Goal: Share content: Share content

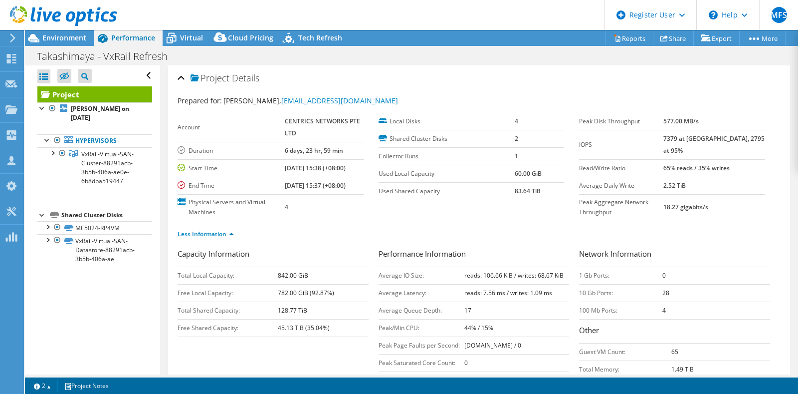
select select "USD"
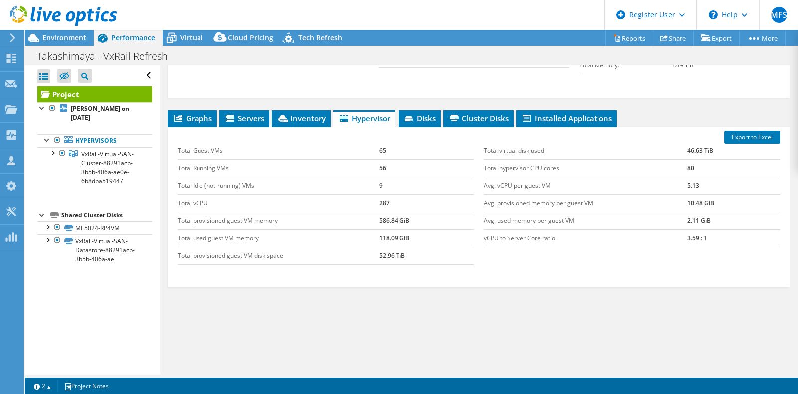
click at [72, 16] on use at bounding box center [63, 16] width 107 height 20
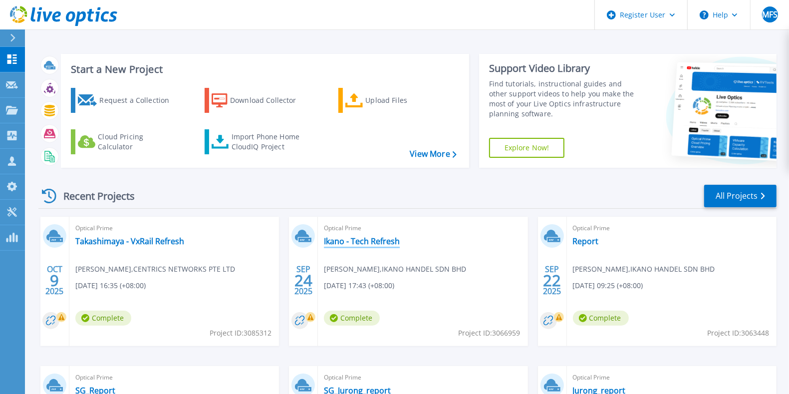
click at [365, 239] on link "Ikano - Tech Refresh" at bounding box center [362, 241] width 76 height 10
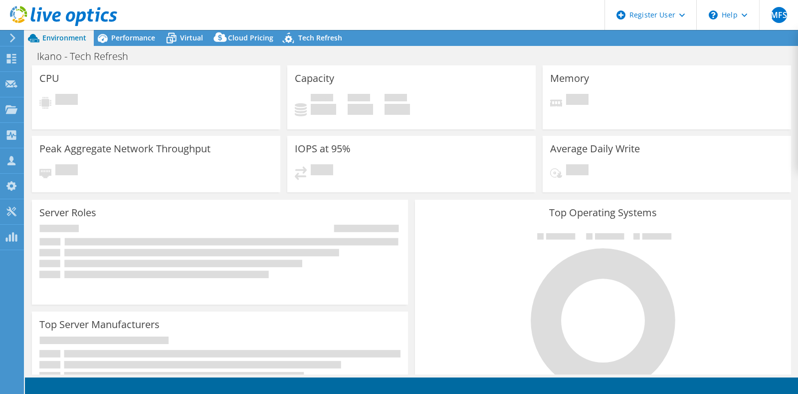
select select "USD"
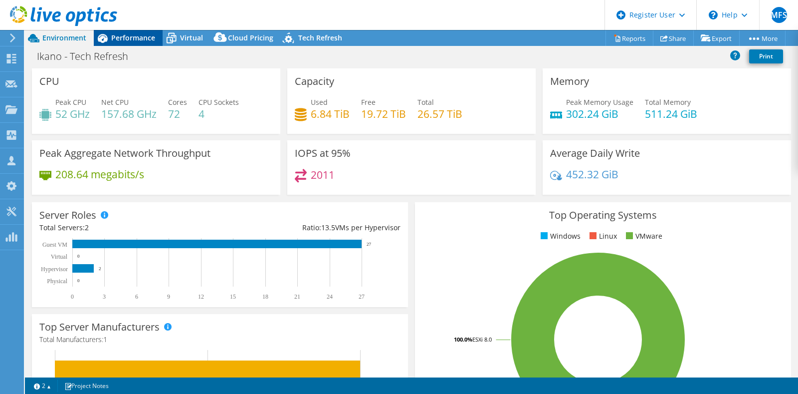
click at [126, 39] on span "Performance" at bounding box center [133, 37] width 44 height 9
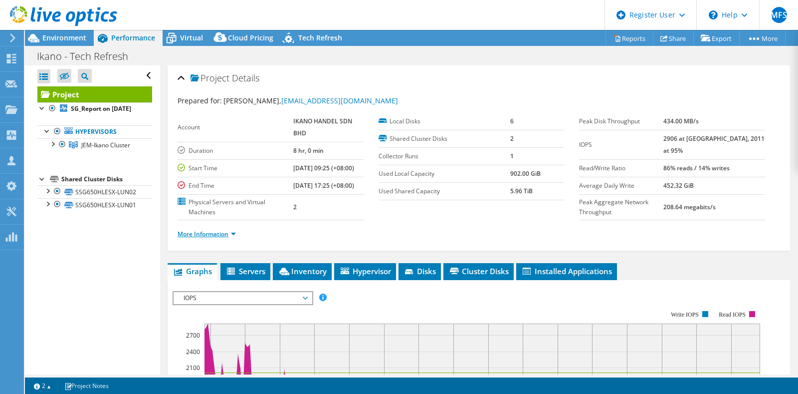
click at [208, 238] on link "More Information" at bounding box center [207, 234] width 58 height 8
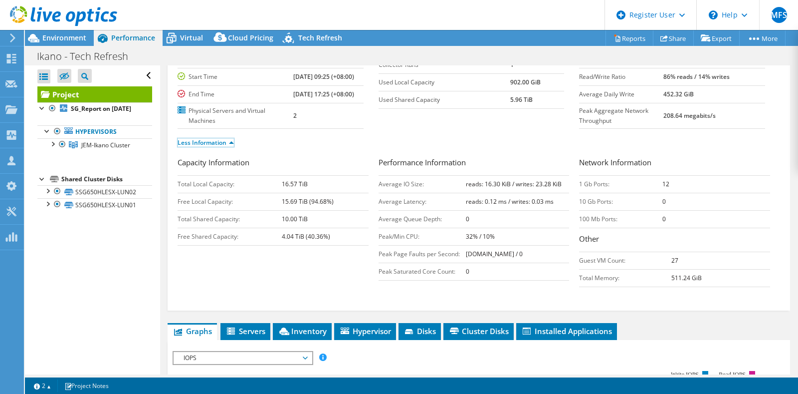
scroll to position [125, 0]
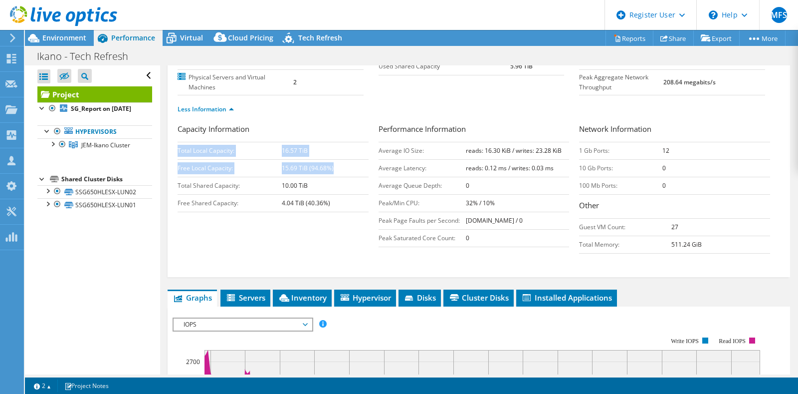
drag, startPoint x: 178, startPoint y: 168, endPoint x: 334, endPoint y: 189, distance: 158.1
click at [334, 189] on tbody "Total Local Capacity: 16.57 TiB Free Local Capacity: 15.69 TiB (94.68%) Total S…" at bounding box center [273, 177] width 191 height 70
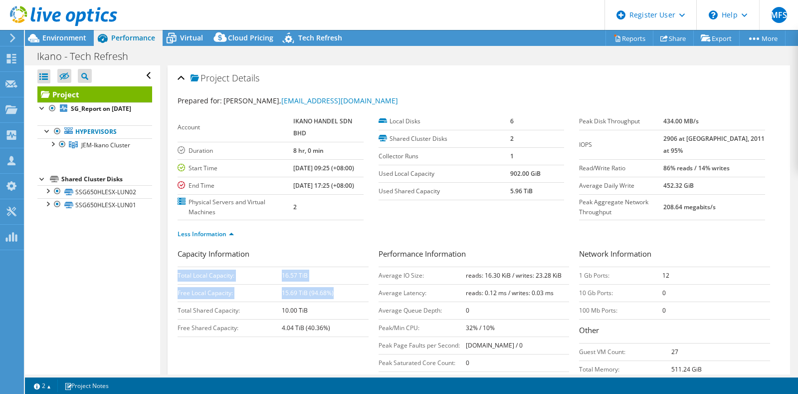
scroll to position [62, 0]
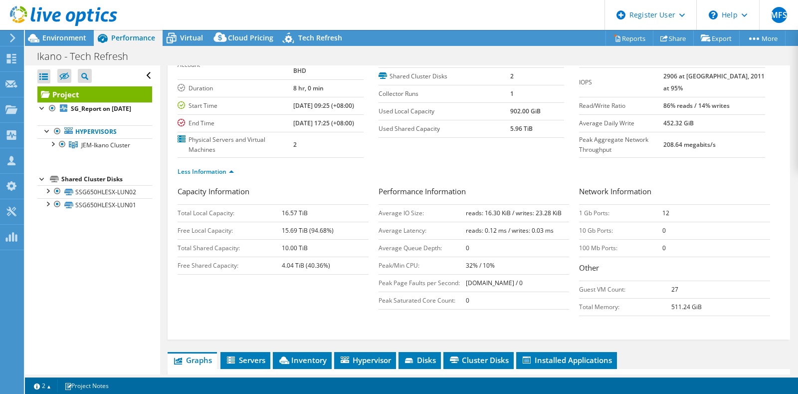
click at [174, 303] on div "Project Details Prepared for: Karthikeyan Sivasamy, ka.sivasam@ikano.asia Accou…" at bounding box center [479, 171] width 623 height 336
click at [52, 40] on span "Environment" at bounding box center [64, 37] width 44 height 9
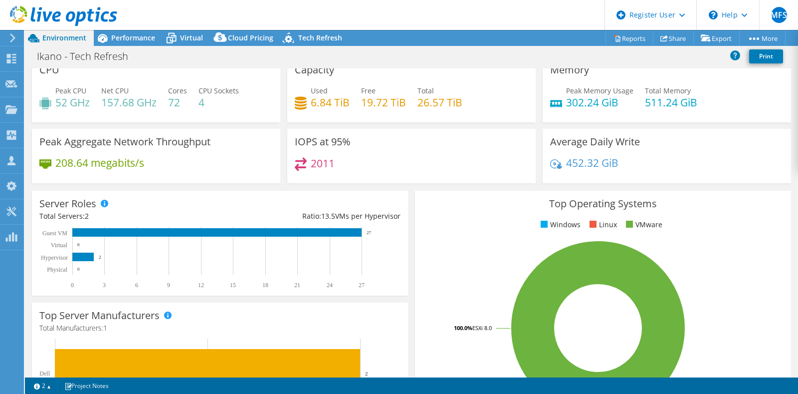
scroll to position [0, 0]
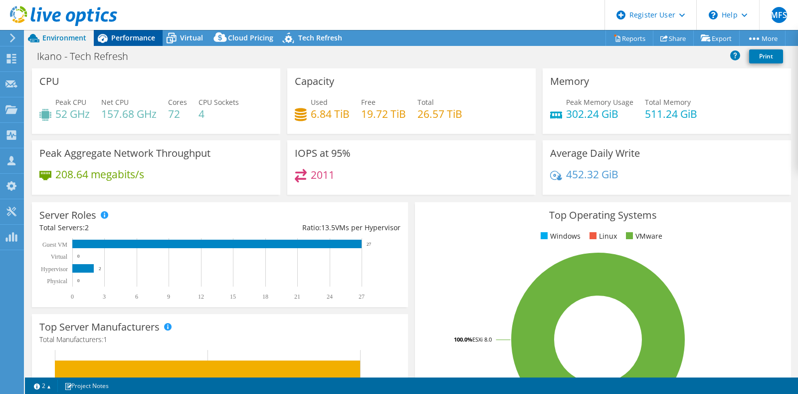
click at [123, 40] on span "Performance" at bounding box center [133, 37] width 44 height 9
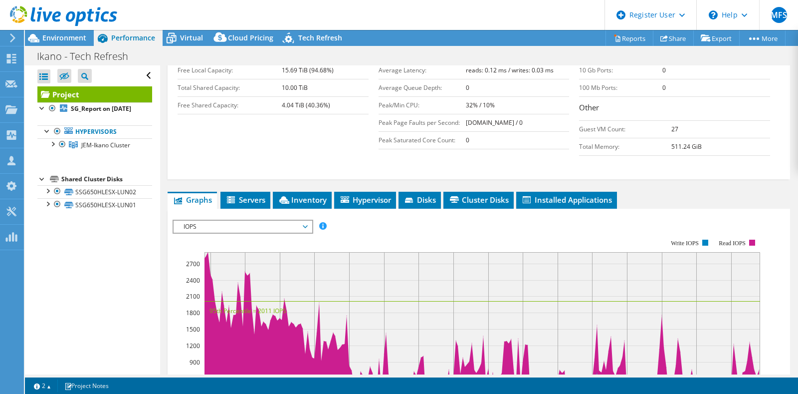
scroll to position [312, 0]
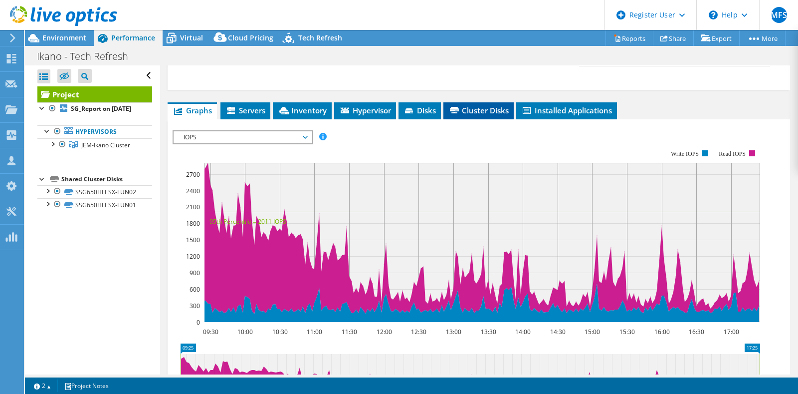
click at [476, 115] on span "Cluster Disks" at bounding box center [479, 110] width 60 height 10
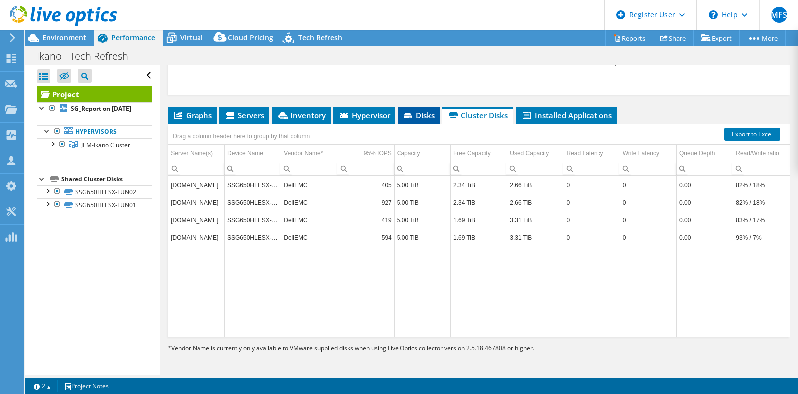
click at [421, 120] on span "Disks" at bounding box center [419, 115] width 32 height 10
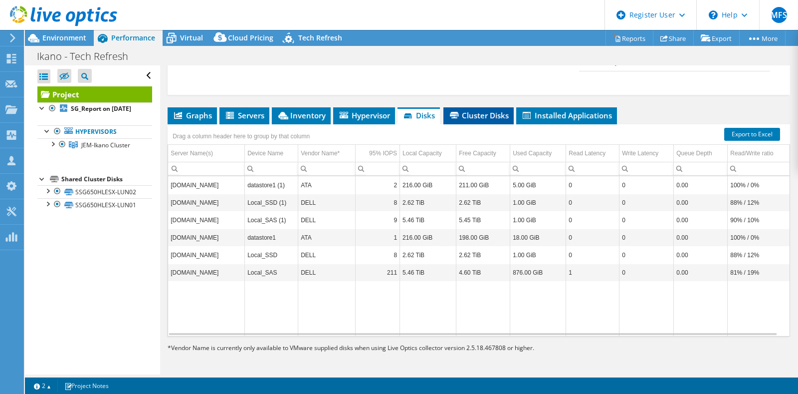
click at [474, 120] on span "Cluster Disks" at bounding box center [479, 115] width 60 height 10
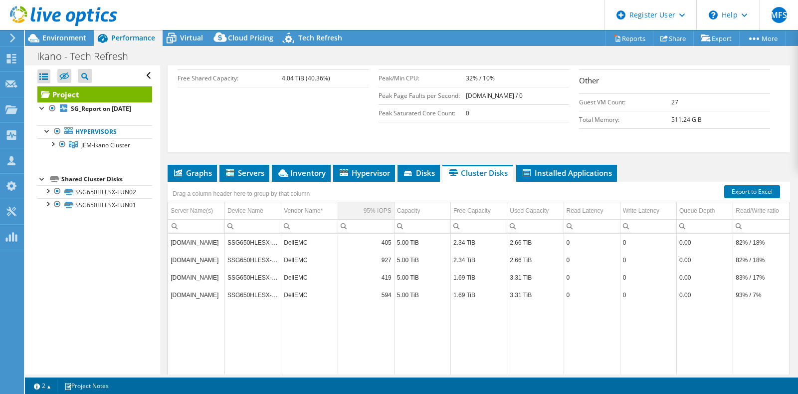
scroll to position [328, 0]
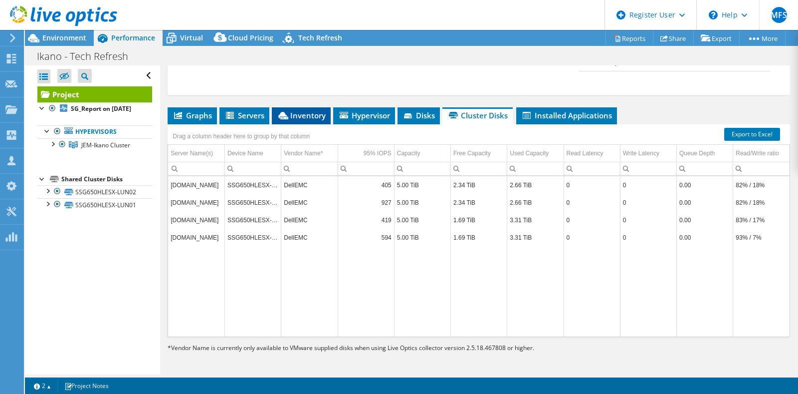
click at [302, 113] on span "Inventory" at bounding box center [301, 115] width 49 height 10
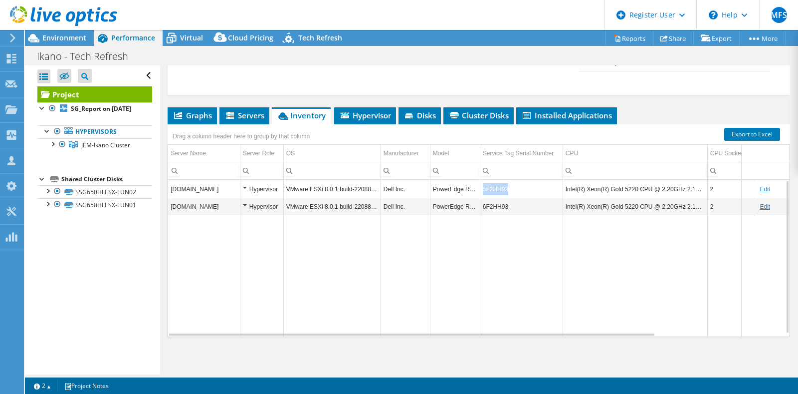
drag, startPoint x: 507, startPoint y: 187, endPoint x: 478, endPoint y: 188, distance: 28.9
click at [478, 188] on tr "ssg650hlesx02.bara.ikano Hypervisor VMware ESXi 8.0.1 build-22088125 Dell Inc. …" at bounding box center [553, 188] width 770 height 17
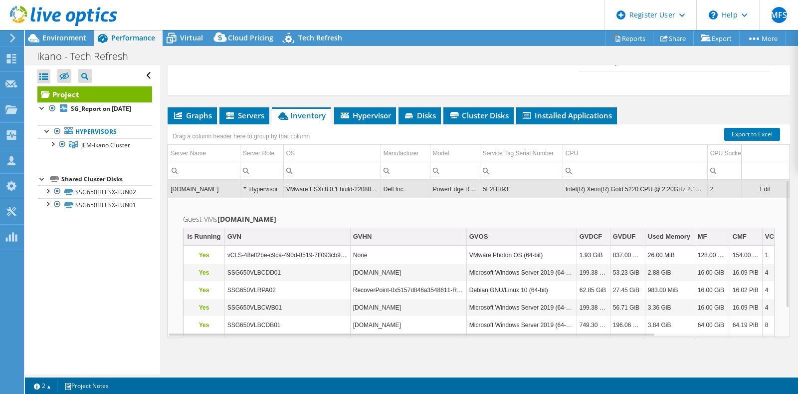
click at [202, 191] on td "ssg650hlesx02.bara.ikano" at bounding box center [204, 188] width 72 height 17
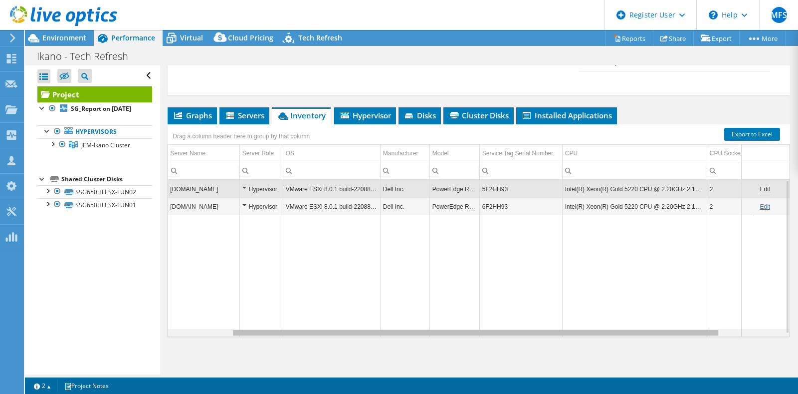
scroll to position [0, 0]
drag, startPoint x: 494, startPoint y: 330, endPoint x: 423, endPoint y: 313, distance: 73.8
click at [440, 319] on body "MFS Dell User Mohammed Faizan S Mohammed.Faizan1@dell.com Dell My Profile Log O…" at bounding box center [399, 197] width 798 height 394
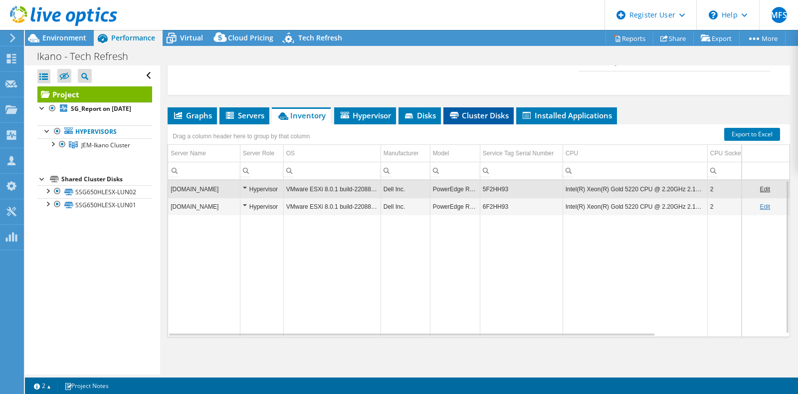
click at [473, 121] on li "Cluster Disks" at bounding box center [479, 115] width 70 height 17
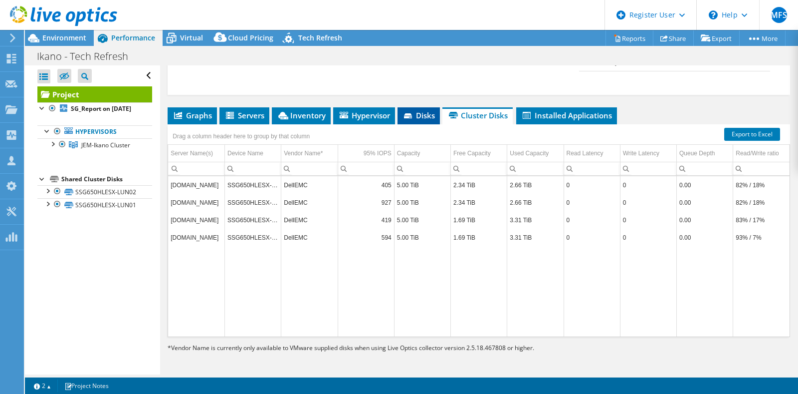
click at [400, 112] on li "Disks" at bounding box center [419, 115] width 42 height 17
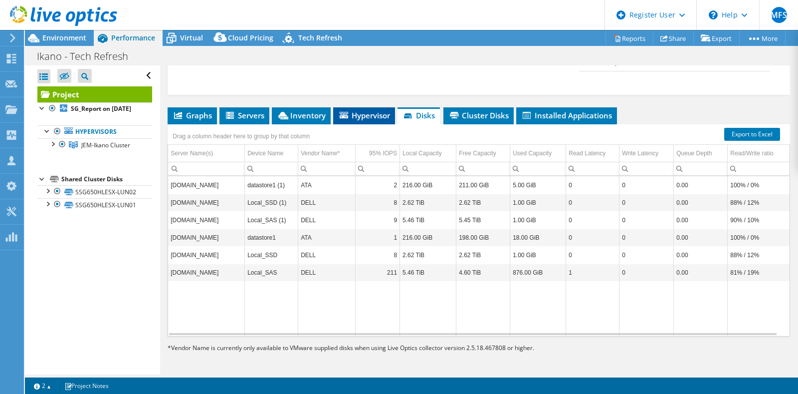
click at [367, 112] on span "Hypervisor" at bounding box center [364, 115] width 52 height 10
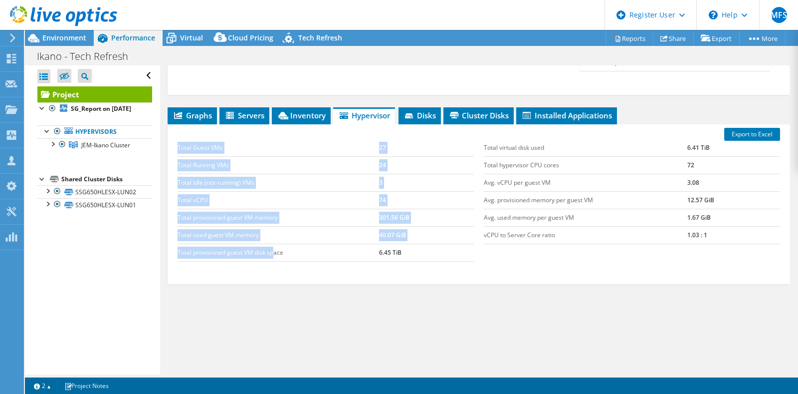
drag, startPoint x: 177, startPoint y: 251, endPoint x: 275, endPoint y: 253, distance: 98.3
click at [275, 253] on div "Total Guest VMs 27 Total Running VMs 24 Total Idle (not-running) VMs 3 Total vC…" at bounding box center [326, 200] width 306 height 142
click at [275, 253] on td "Total provisioned guest VM disk space" at bounding box center [279, 251] width 202 height 17
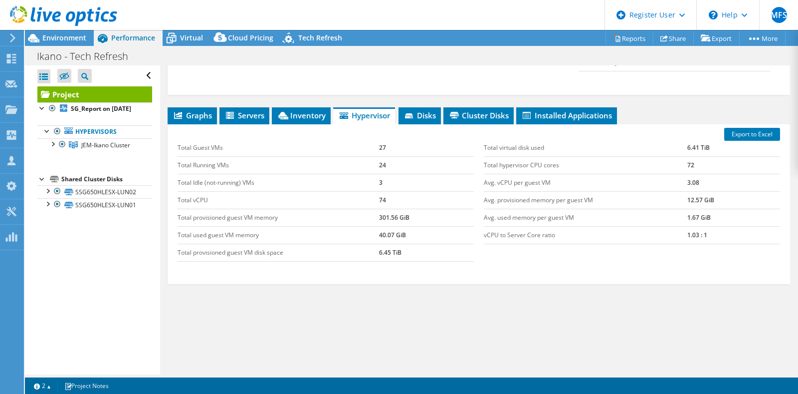
scroll to position [328, 0]
click at [177, 37] on icon at bounding box center [171, 37] width 17 height 17
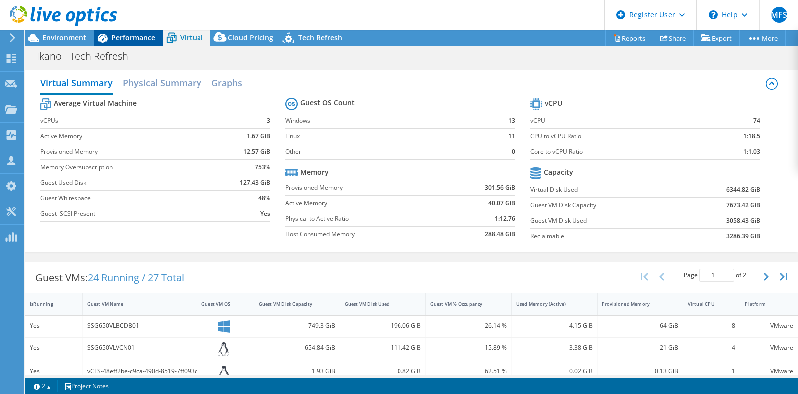
click at [132, 37] on span "Performance" at bounding box center [133, 37] width 44 height 9
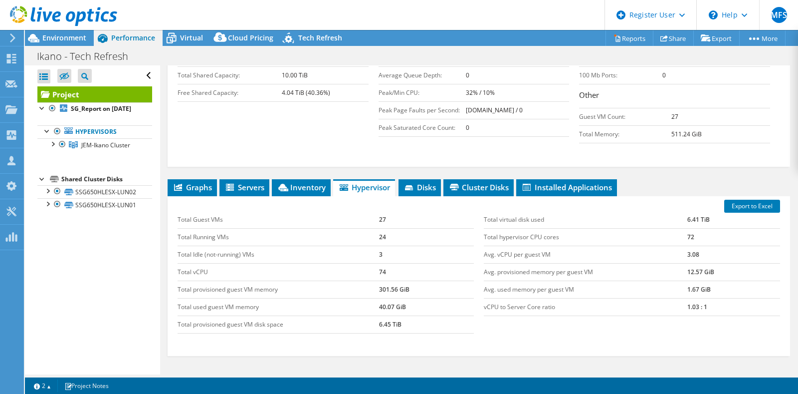
scroll to position [203, 0]
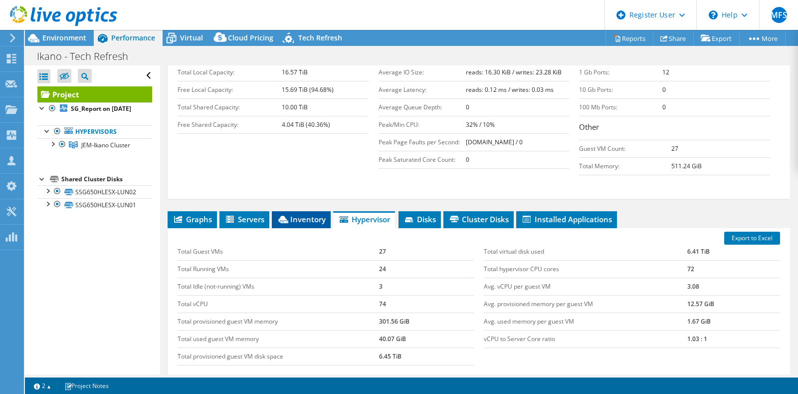
click at [292, 228] on li "Inventory" at bounding box center [301, 219] width 59 height 17
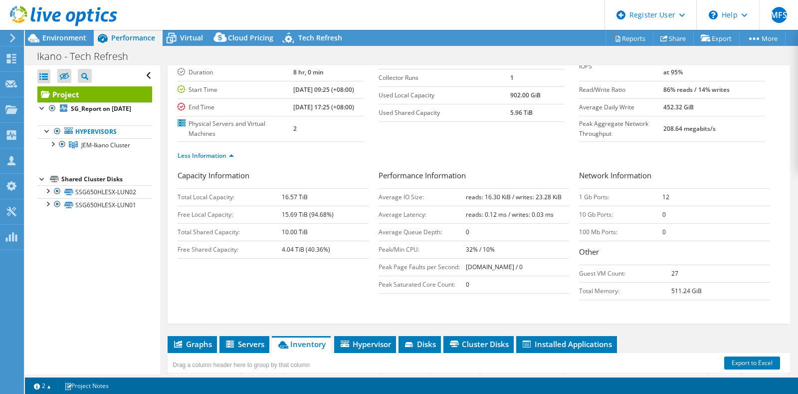
scroll to position [0, 0]
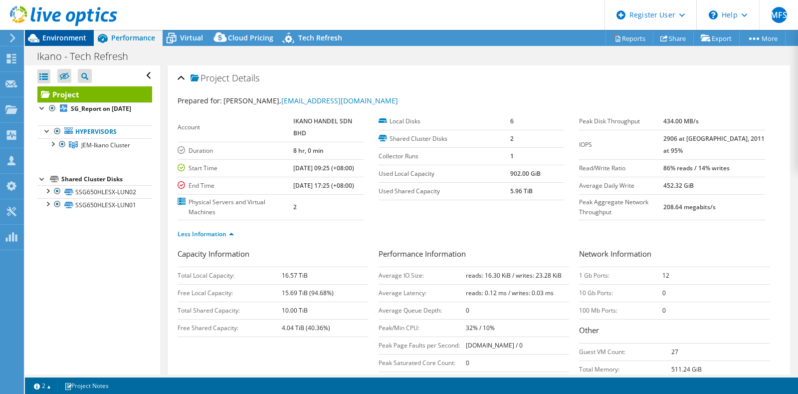
click at [75, 35] on span "Environment" at bounding box center [64, 37] width 44 height 9
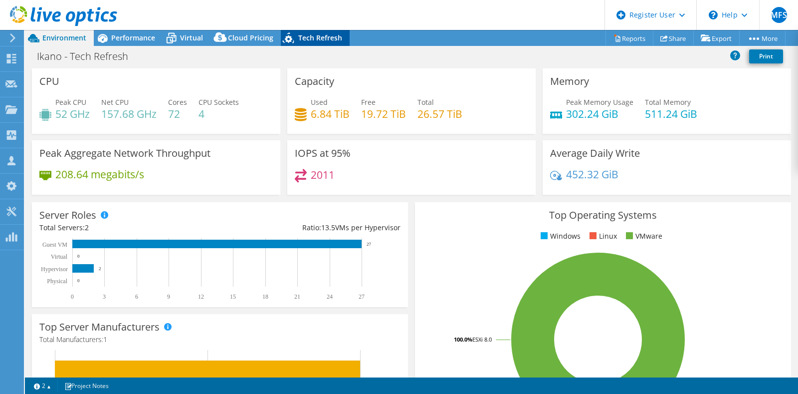
click at [314, 34] on span "Tech Refresh" at bounding box center [320, 37] width 44 height 9
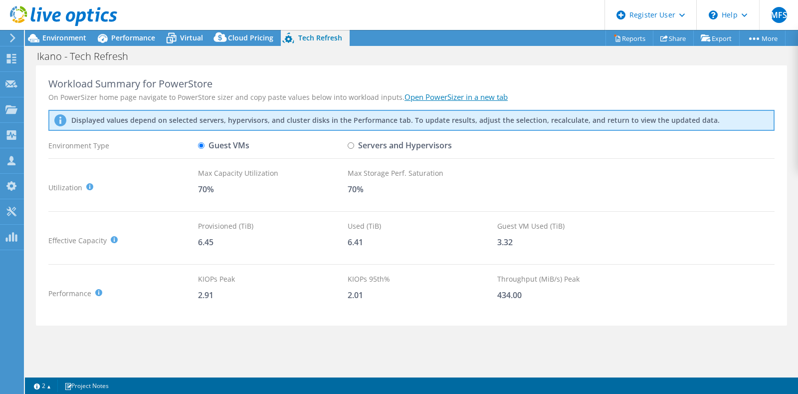
click at [352, 145] on input "Servers and Hypervisors" at bounding box center [351, 145] width 6 height 6
radio input "true"
radio input "false"
click at [52, 37] on span "Environment" at bounding box center [64, 37] width 44 height 9
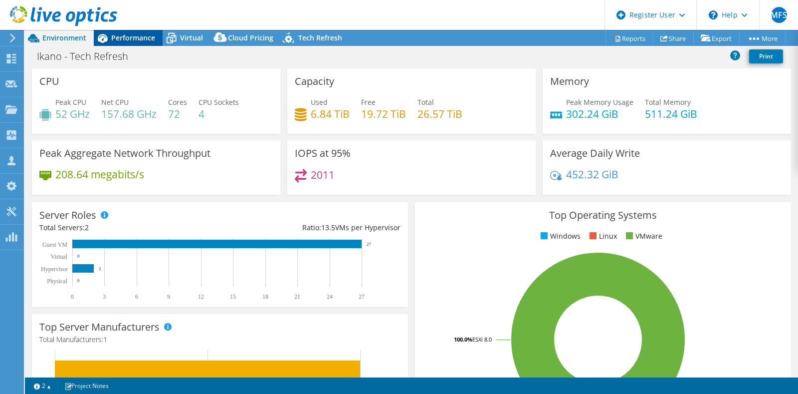
click at [128, 34] on span "Performance" at bounding box center [133, 37] width 44 height 9
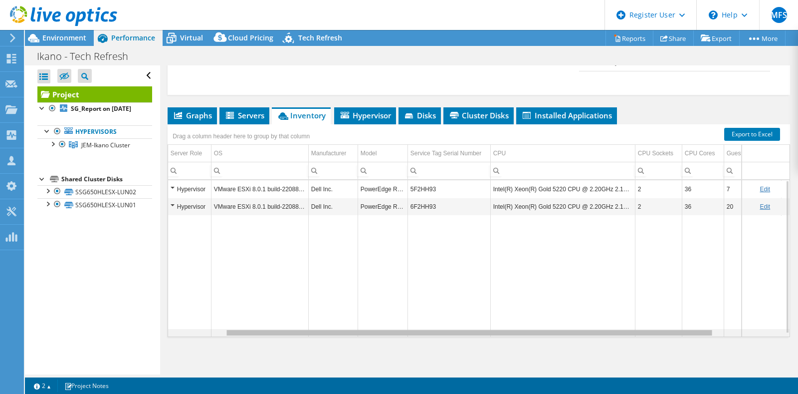
scroll to position [0, 78]
drag, startPoint x: 599, startPoint y: 347, endPoint x: 668, endPoint y: 349, distance: 68.9
click at [668, 349] on body "MFS Dell User Mohammed Faizan S Mohammed.Faizan1@dell.com Dell My Profile Log O…" at bounding box center [399, 197] width 798 height 394
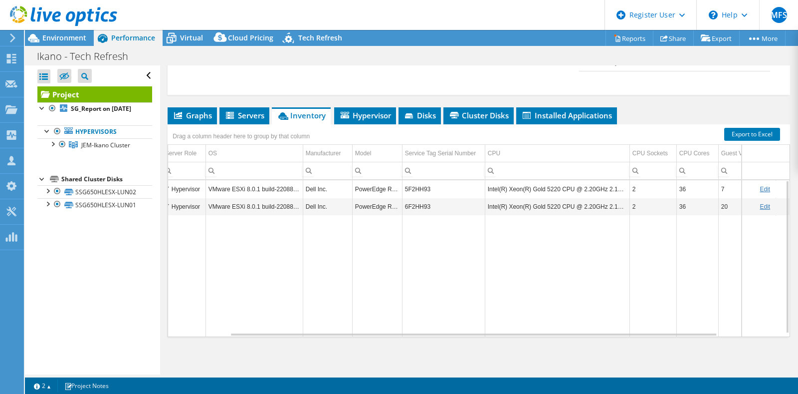
click at [553, 198] on td "Intel(R) Xeon(R) Gold 5220 CPU @ 2.20GHz 2.19 GHz" at bounding box center [557, 188] width 145 height 17
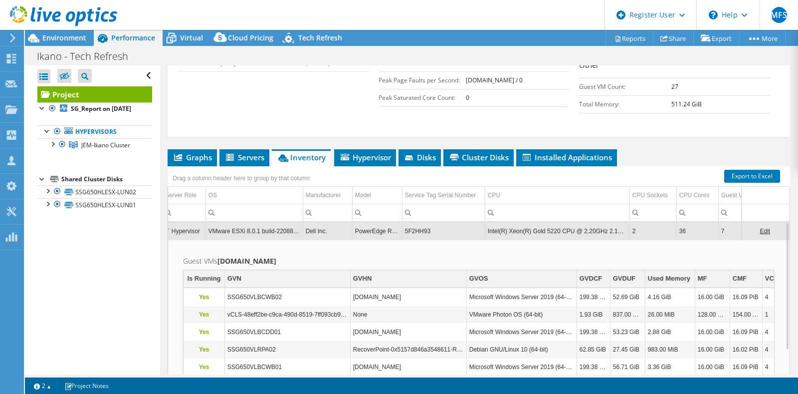
scroll to position [312, 0]
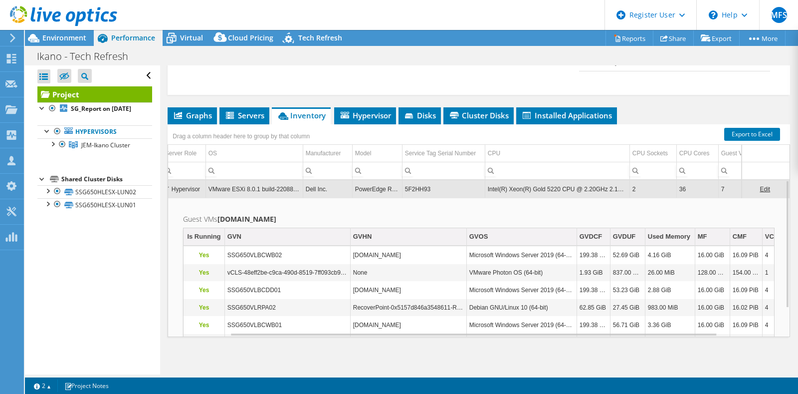
click at [435, 198] on td "5F2HH93" at bounding box center [443, 188] width 83 height 17
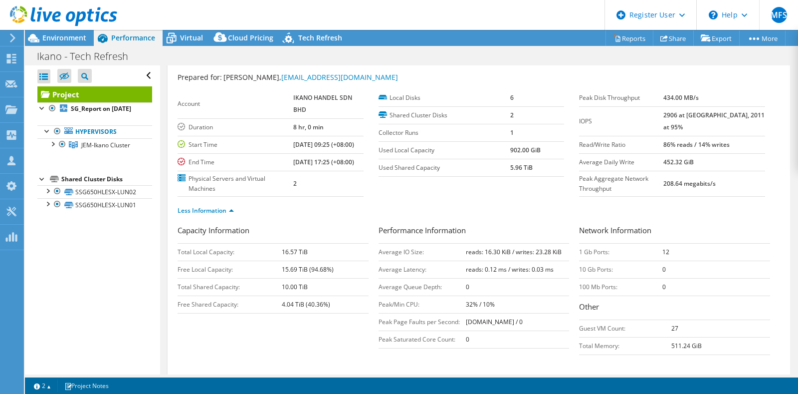
scroll to position [0, 0]
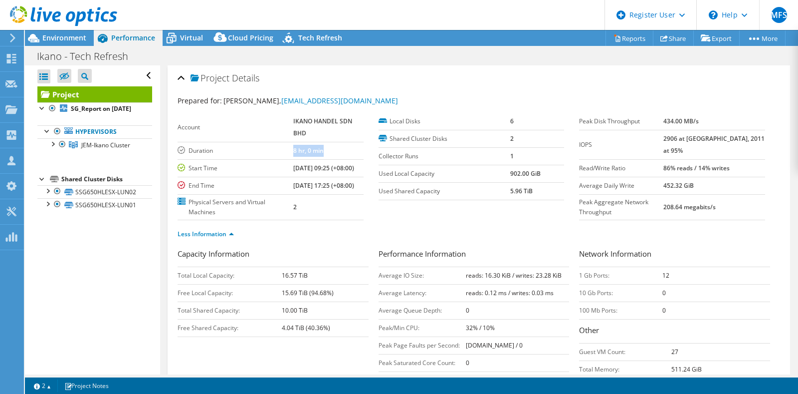
drag, startPoint x: 289, startPoint y: 149, endPoint x: 347, endPoint y: 151, distance: 58.4
click at [347, 151] on tr "Duration 8 hr, 0 min" at bounding box center [271, 150] width 186 height 17
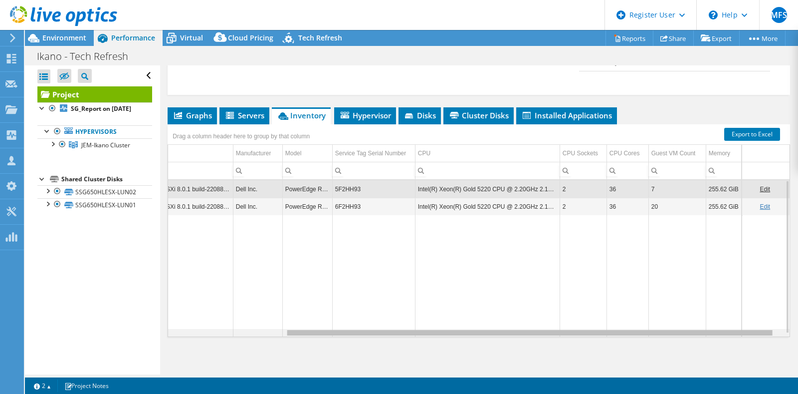
scroll to position [0, 157]
drag, startPoint x: 506, startPoint y: 334, endPoint x: 584, endPoint y: 337, distance: 77.4
click at [584, 337] on body "MFS Dell User Mohammed Faizan S Mohammed.Faizan1@dell.com Dell My Profile Log O…" at bounding box center [399, 197] width 798 height 394
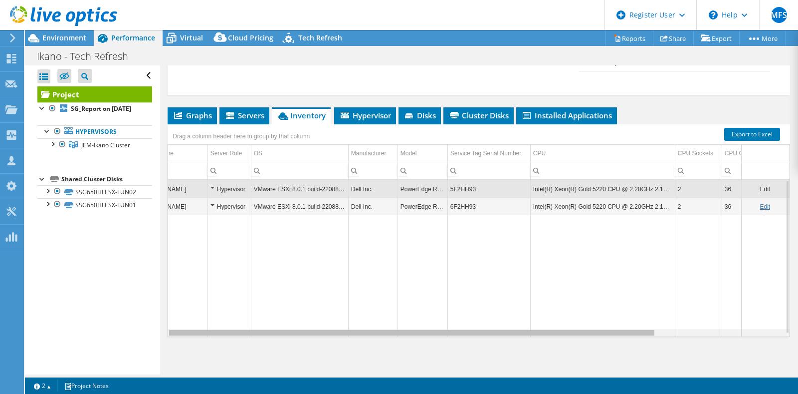
scroll to position [0, 0]
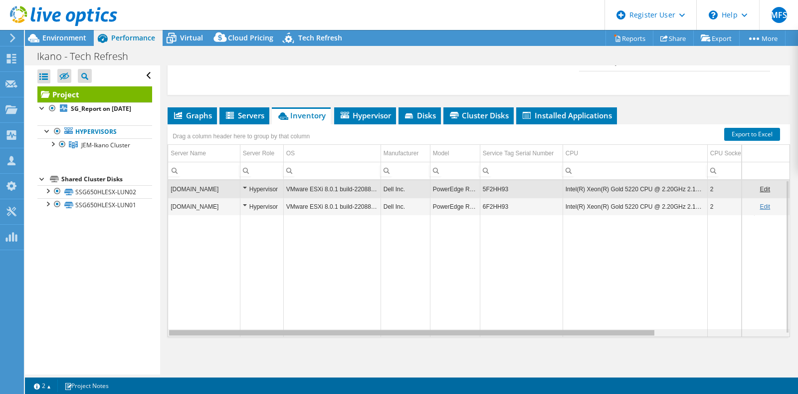
drag, startPoint x: 534, startPoint y: 332, endPoint x: 329, endPoint y: 333, distance: 205.1
click at [329, 333] on body "MFS Dell User Mohammed Faizan S Mohammed.Faizan1@dell.com Dell My Profile Log O…" at bounding box center [399, 197] width 798 height 394
drag, startPoint x: 552, startPoint y: 329, endPoint x: 573, endPoint y: 332, distance: 21.7
click at [573, 332] on div "ssg650hlesx02.bara.ikano Hypervisor VMware ESXi 8.0.1 build-22088125 Dell Inc. …" at bounding box center [479, 258] width 622 height 156
drag, startPoint x: 562, startPoint y: 335, endPoint x: 627, endPoint y: 336, distance: 65.4
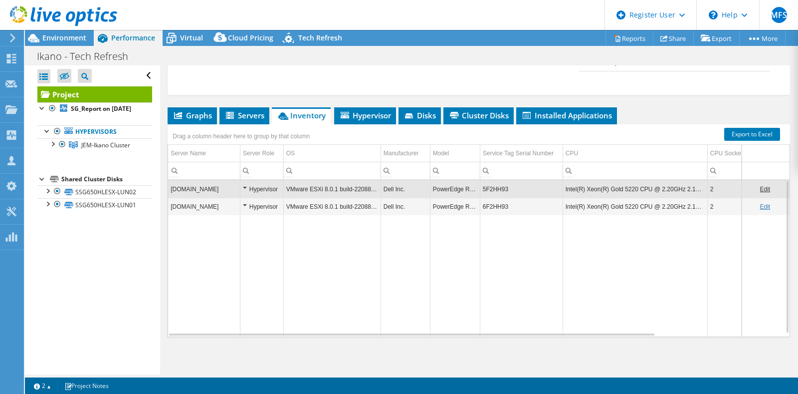
click at [627, 336] on div "Graphs Servers Inventory Hypervisor Disks Cluster Disks Installed Applications …" at bounding box center [479, 231] width 623 height 249
click at [772, 331] on div "Data grid" at bounding box center [479, 332] width 622 height 7
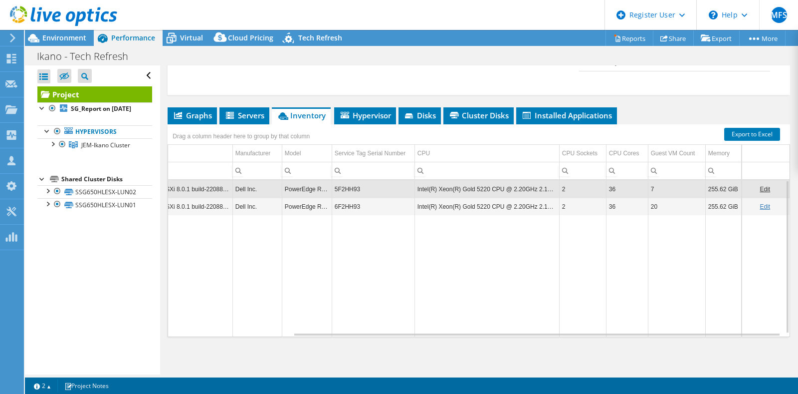
drag, startPoint x: 720, startPoint y: 326, endPoint x: 658, endPoint y: 325, distance: 62.4
click at [658, 325] on tr "Data grid" at bounding box center [405, 276] width 770 height 122
drag, startPoint x: 409, startPoint y: 329, endPoint x: 344, endPoint y: 329, distance: 64.9
click at [344, 329] on tr "Data grid" at bounding box center [405, 276] width 770 height 122
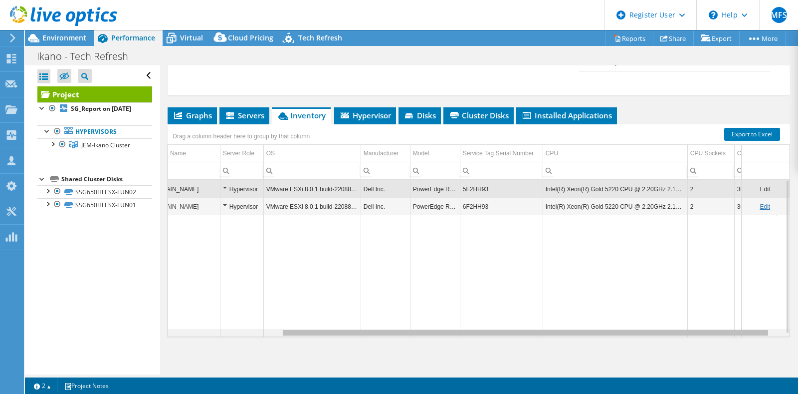
scroll to position [0, 9]
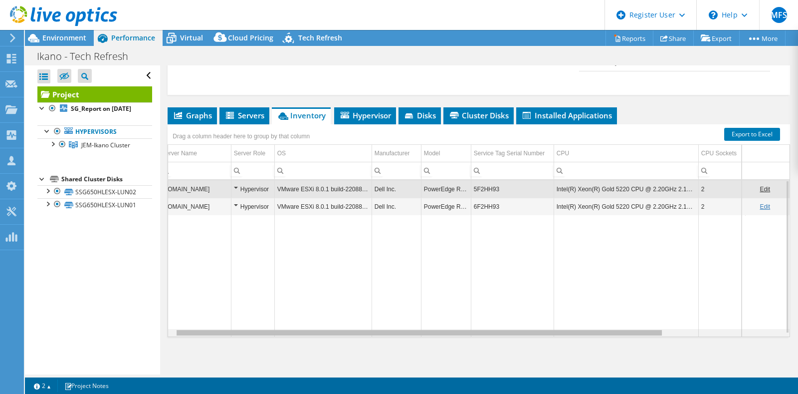
drag, startPoint x: 326, startPoint y: 328, endPoint x: 205, endPoint y: 326, distance: 120.8
click at [204, 328] on body "MFS Dell User Mohammed Faizan S Mohammed.Faizan1@dell.com Dell My Profile Log O…" at bounding box center [399, 197] width 798 height 394
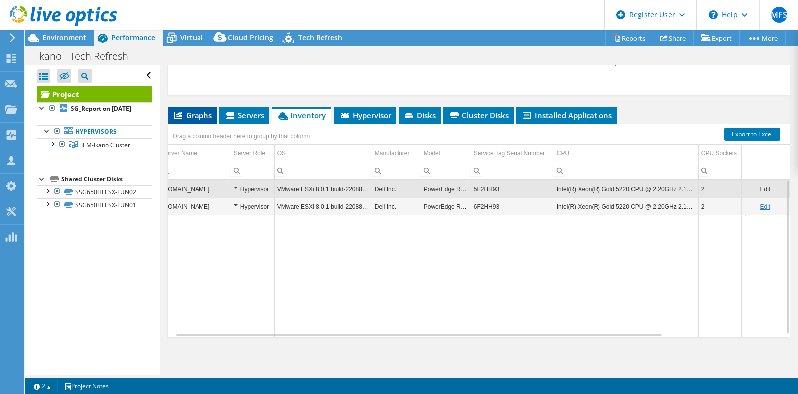
click at [185, 111] on span "Graphs" at bounding box center [192, 115] width 39 height 10
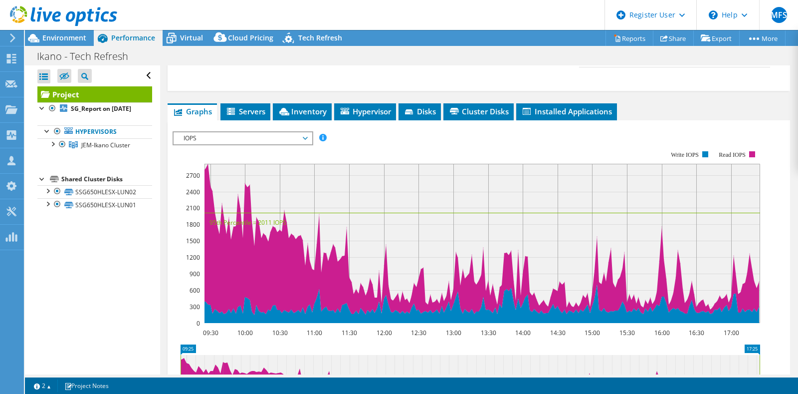
scroll to position [248, 0]
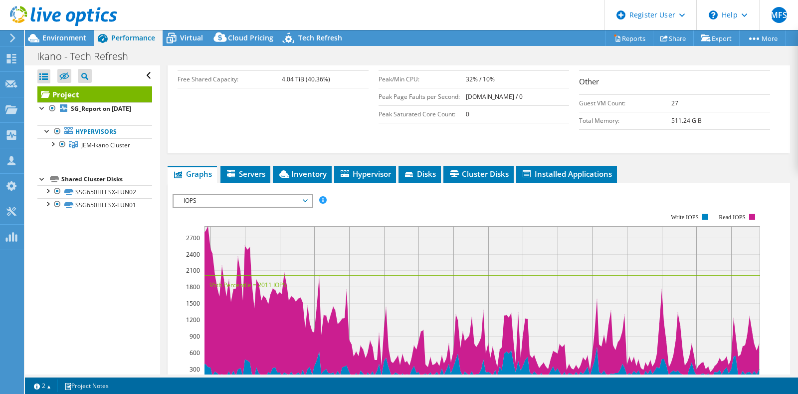
click at [249, 207] on span "IOPS" at bounding box center [243, 201] width 128 height 12
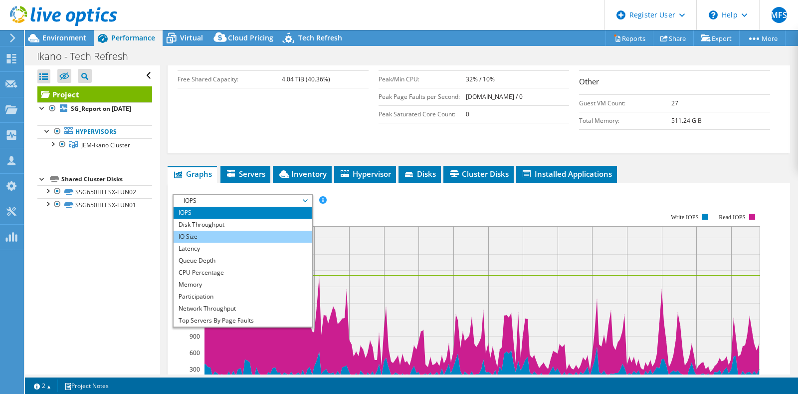
click at [240, 242] on li "IO Size" at bounding box center [243, 237] width 138 height 12
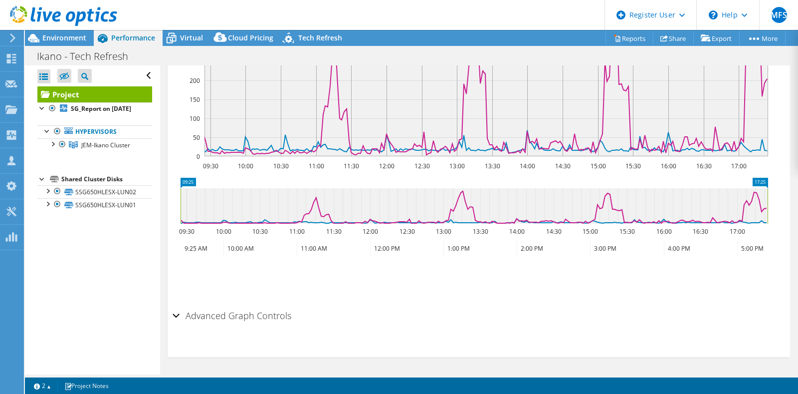
scroll to position [373, 0]
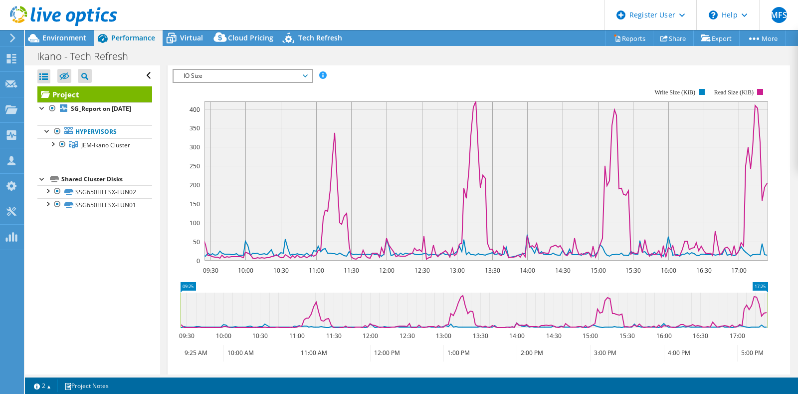
click at [276, 82] on span "IO Size" at bounding box center [243, 76] width 128 height 12
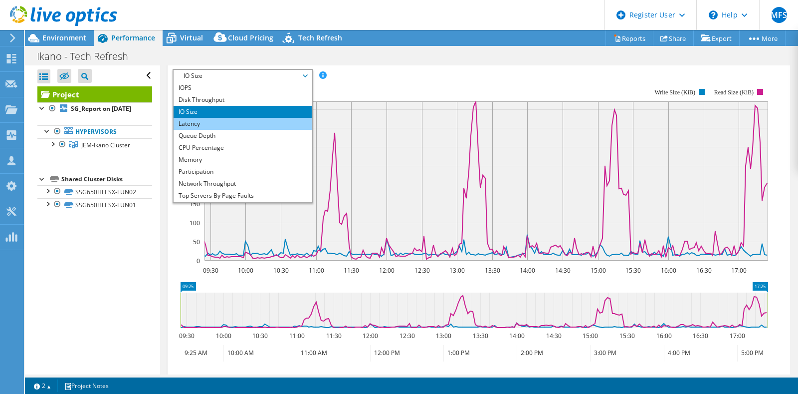
click at [261, 130] on li "Latency" at bounding box center [243, 124] width 138 height 12
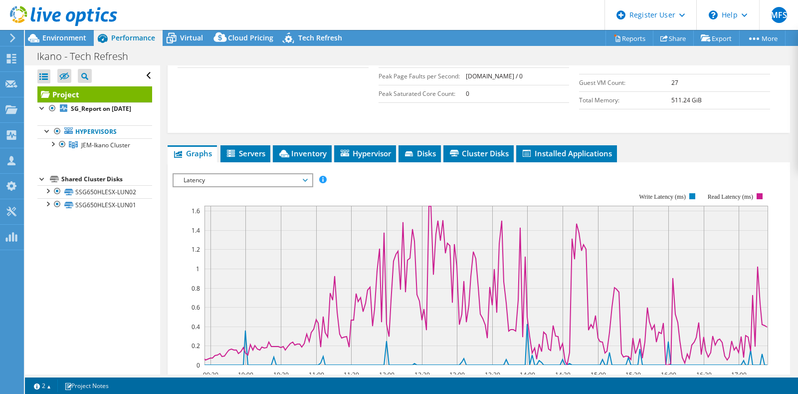
scroll to position [248, 0]
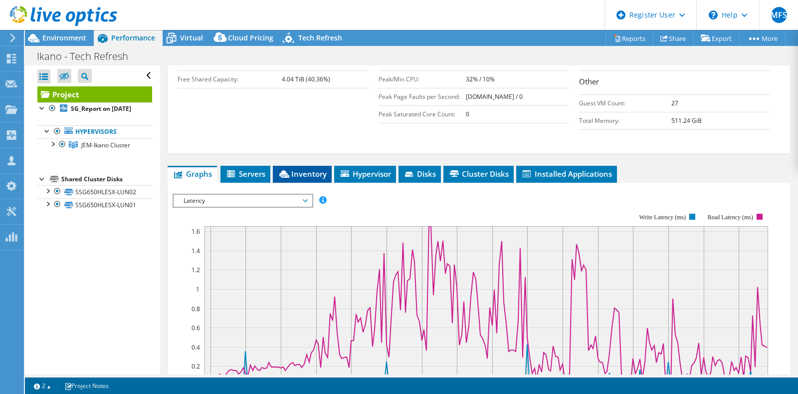
click at [305, 179] on span "Inventory" at bounding box center [302, 174] width 49 height 10
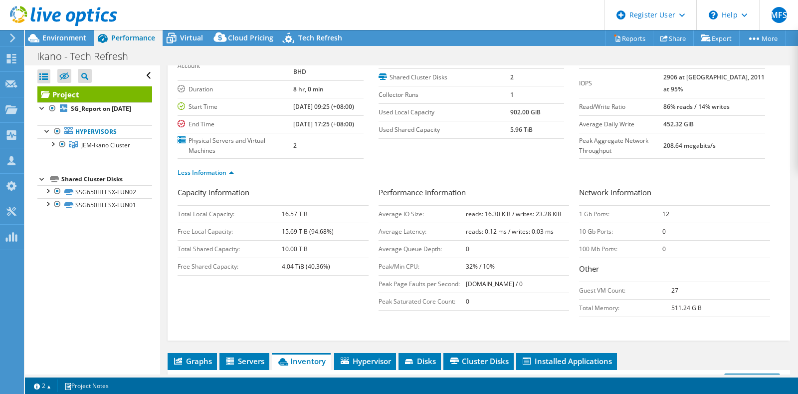
scroll to position [0, 0]
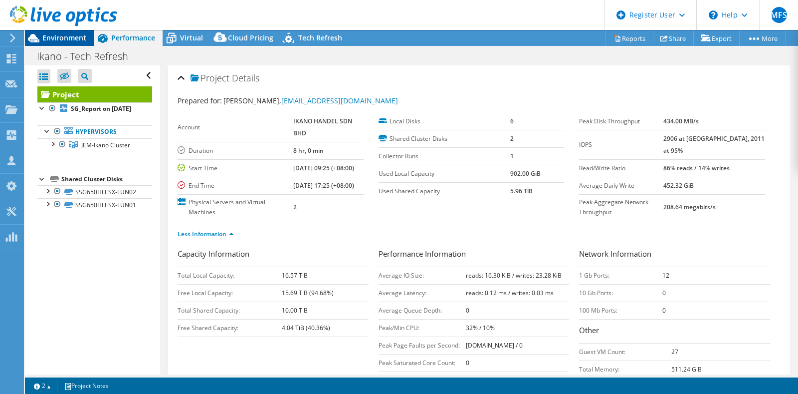
click at [68, 38] on span "Environment" at bounding box center [64, 37] width 44 height 9
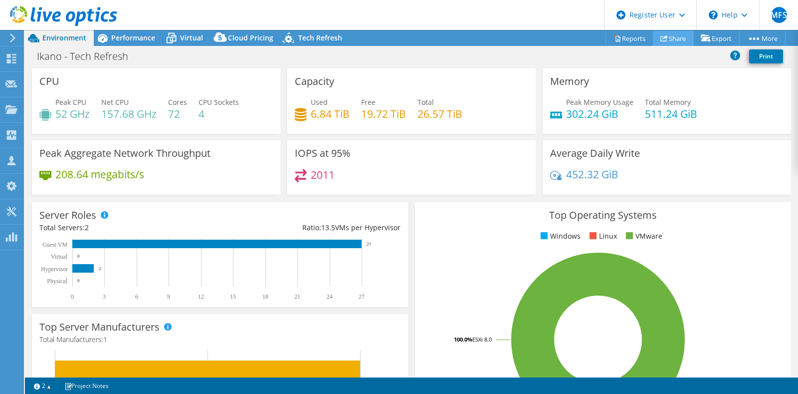
click at [665, 38] on link "Share" at bounding box center [673, 37] width 41 height 15
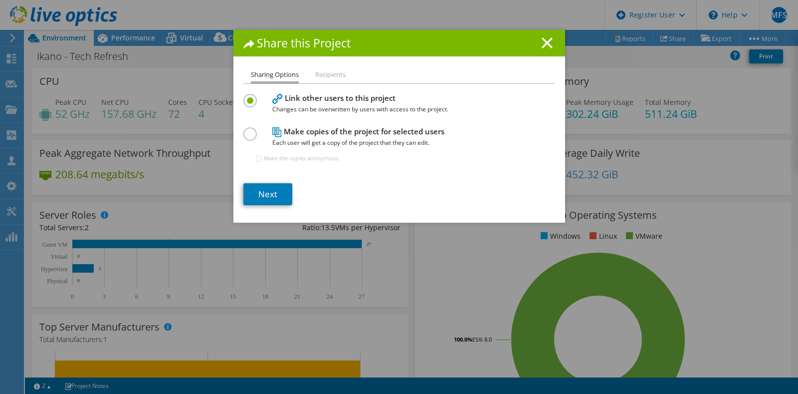
click at [328, 78] on li "Recipients" at bounding box center [330, 75] width 30 height 12
click at [261, 196] on link "Next" at bounding box center [267, 194] width 49 height 22
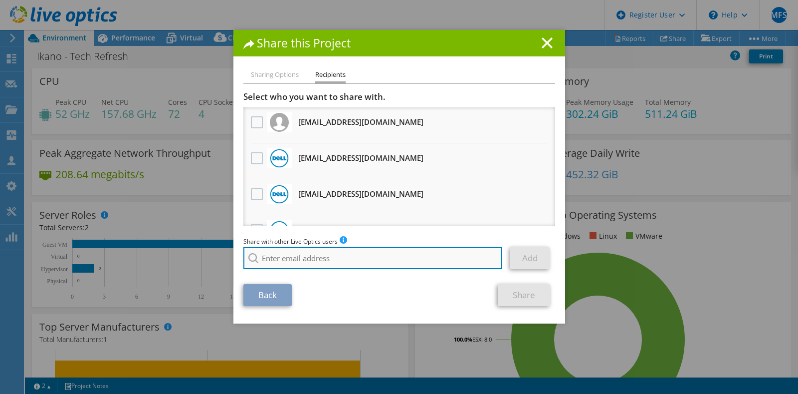
click at [289, 262] on input "search" at bounding box center [372, 258] width 259 height 22
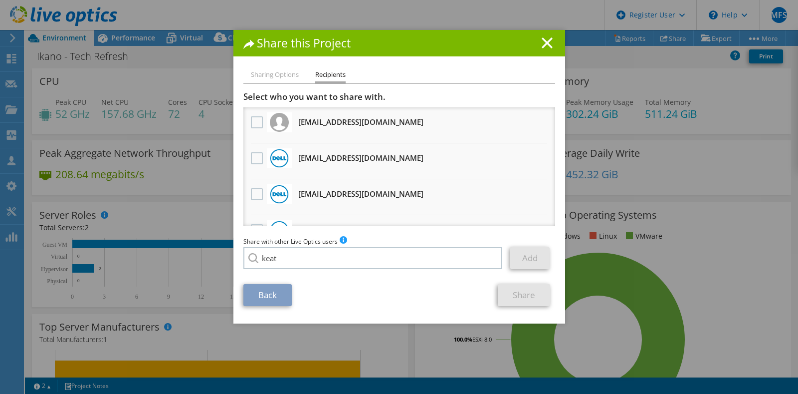
click at [290, 270] on li "Keat.Yeong.W@dell.com" at bounding box center [344, 265] width 203 height 12
type input "Keat.Yeong.W@dell.com"
click at [518, 262] on link "Add" at bounding box center [529, 258] width 39 height 22
click at [512, 297] on link "Share" at bounding box center [524, 295] width 52 height 22
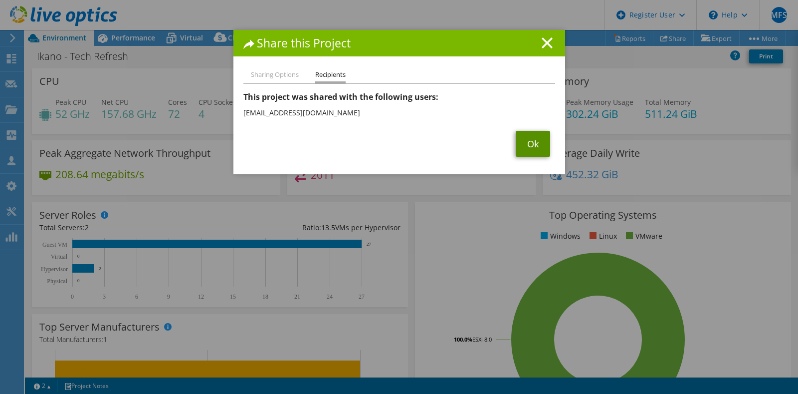
click at [524, 139] on link "Ok" at bounding box center [533, 144] width 34 height 26
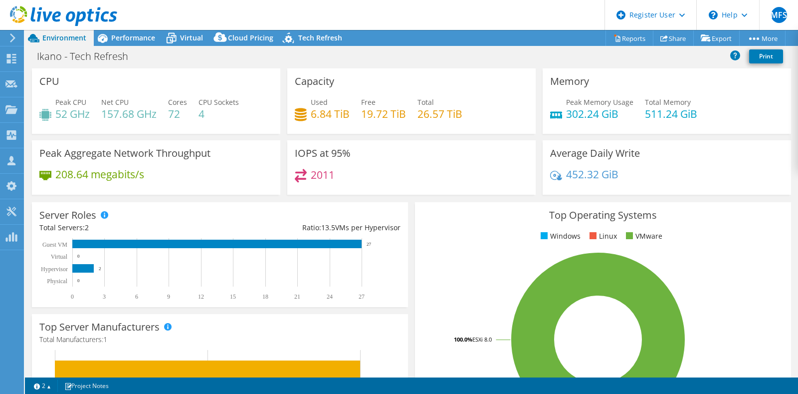
click at [348, 234] on div "Server Roles Physical Servers represent bare metal servers that were targets of…" at bounding box center [220, 254] width 376 height 105
click at [116, 41] on span "Performance" at bounding box center [133, 37] width 44 height 9
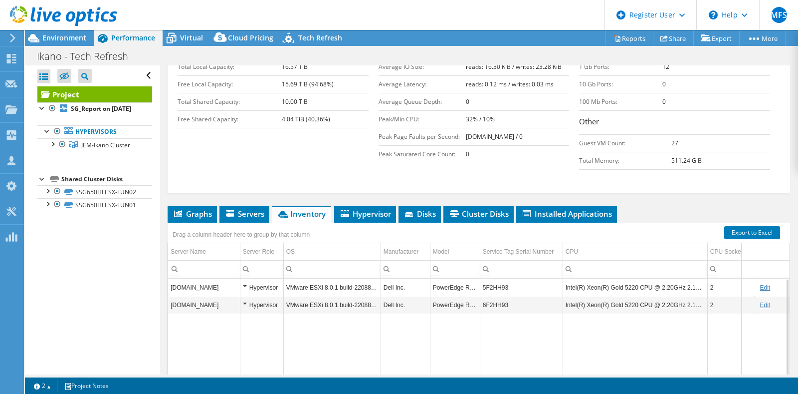
scroll to position [203, 0]
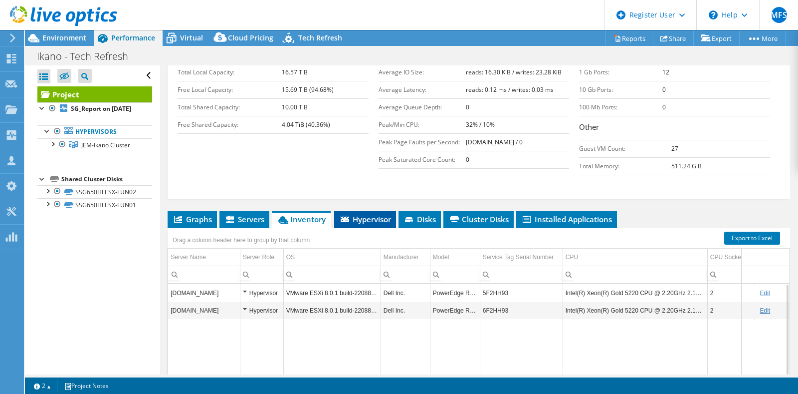
click at [356, 224] on span "Hypervisor" at bounding box center [365, 219] width 52 height 10
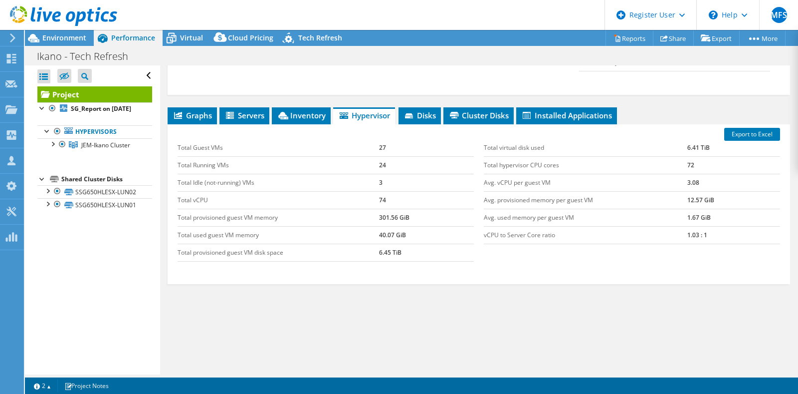
scroll to position [328, 0]
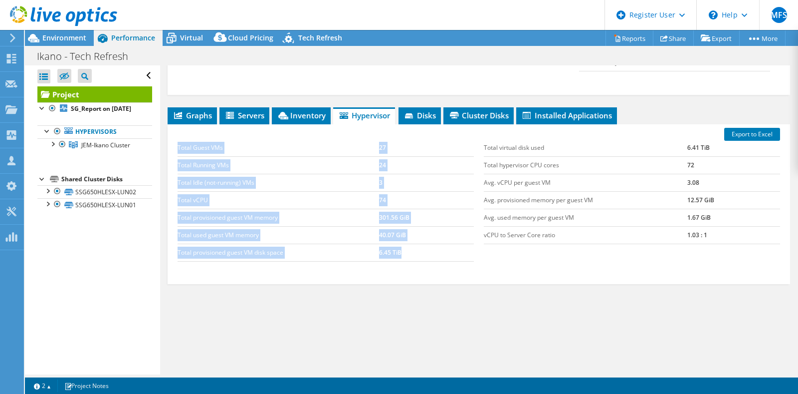
drag, startPoint x: 174, startPoint y: 250, endPoint x: 419, endPoint y: 247, distance: 244.5
click at [419, 247] on div "Total Guest VMs 27 Total Running VMs 24 Total Idle (not-running) VMs 3 Total vC…" at bounding box center [326, 200] width 306 height 142
click at [405, 257] on td "6.45 TiB" at bounding box center [426, 251] width 95 height 17
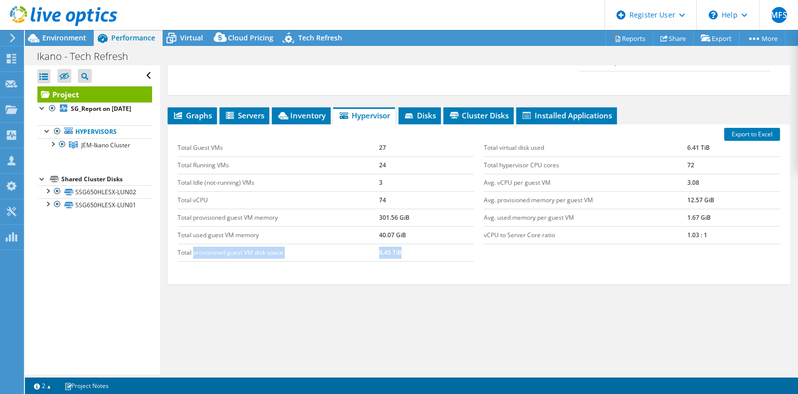
drag, startPoint x: 399, startPoint y: 250, endPoint x: 192, endPoint y: 247, distance: 207.1
click at [192, 247] on tr "Total provisioned guest VM disk space 6.45 TiB" at bounding box center [326, 251] width 296 height 17
click at [301, 43] on div "Tech Refresh" at bounding box center [315, 38] width 69 height 16
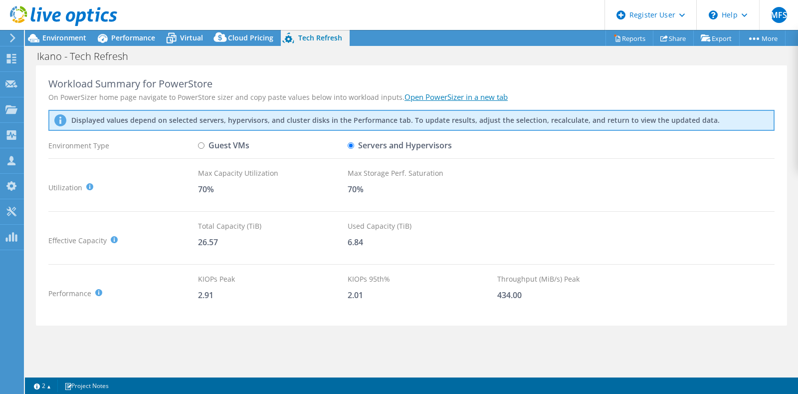
click at [202, 147] on input "Guest VMs" at bounding box center [201, 145] width 6 height 6
radio input "true"
click at [353, 145] on input "Servers and Hypervisors" at bounding box center [351, 145] width 6 height 6
radio input "true"
click at [203, 145] on input "Guest VMs" at bounding box center [201, 145] width 6 height 6
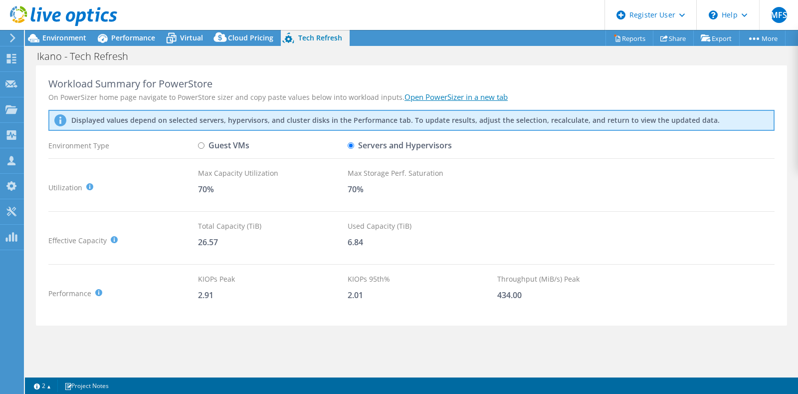
radio input "true"
click at [354, 145] on input "Servers and Hypervisors" at bounding box center [351, 145] width 6 height 6
radio input "true"
click at [207, 145] on label "Guest VMs" at bounding box center [223, 145] width 51 height 17
click at [205, 145] on input "Guest VMs" at bounding box center [201, 145] width 6 height 6
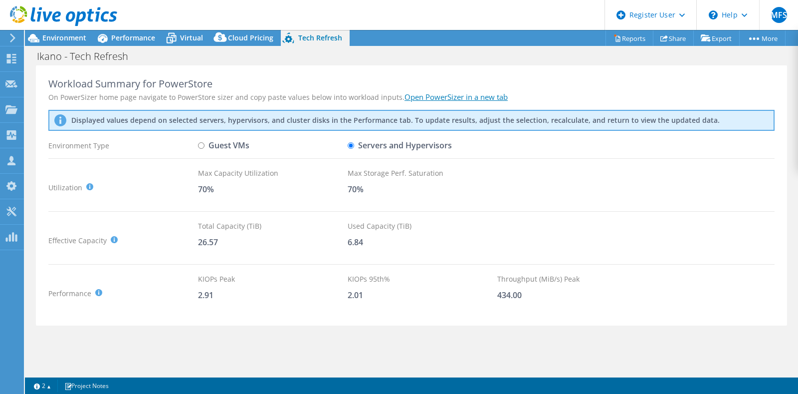
radio input "true"
click at [354, 147] on label "Servers and Hypervisors" at bounding box center [400, 145] width 104 height 17
click at [354, 147] on input "Servers and Hypervisors" at bounding box center [351, 145] width 6 height 6
radio input "true"
click at [204, 146] on input "Guest VMs" at bounding box center [201, 145] width 6 height 6
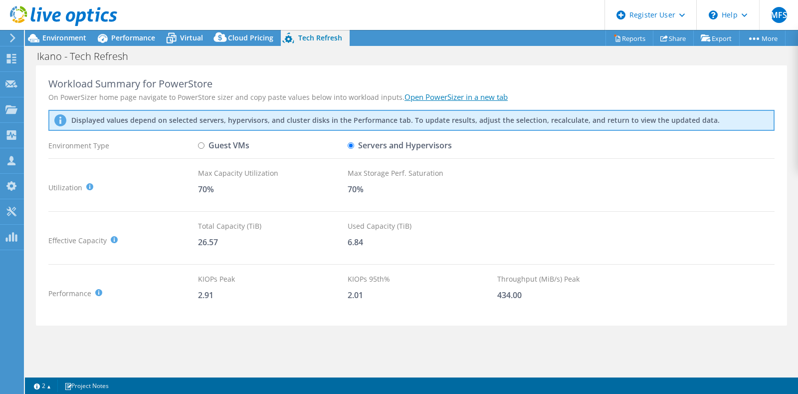
radio input "true"
click at [350, 145] on input "Servers and Hypervisors" at bounding box center [351, 145] width 6 height 6
radio input "true"
click at [200, 147] on input "Guest VMs" at bounding box center [201, 145] width 6 height 6
radio input "true"
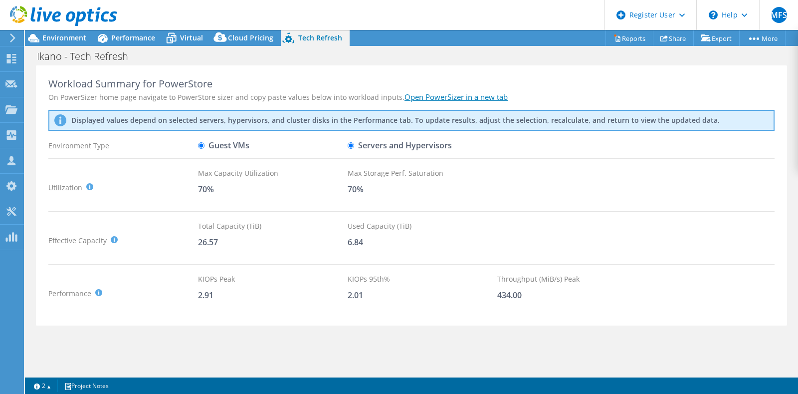
radio input "false"
click at [45, 43] on div "Environment" at bounding box center [59, 38] width 69 height 16
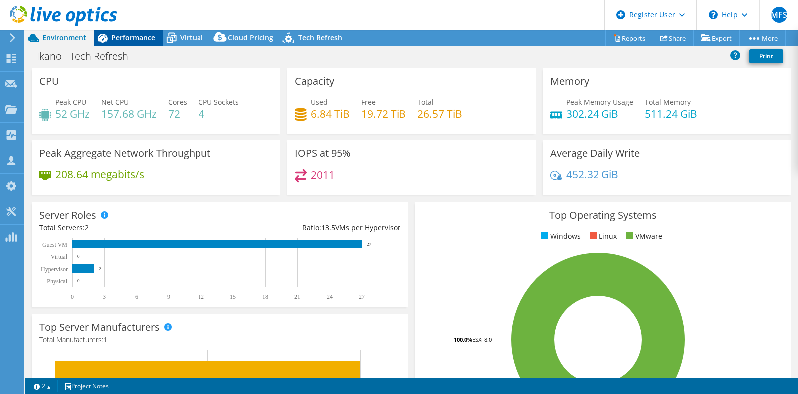
click at [129, 45] on div "Performance" at bounding box center [128, 38] width 69 height 16
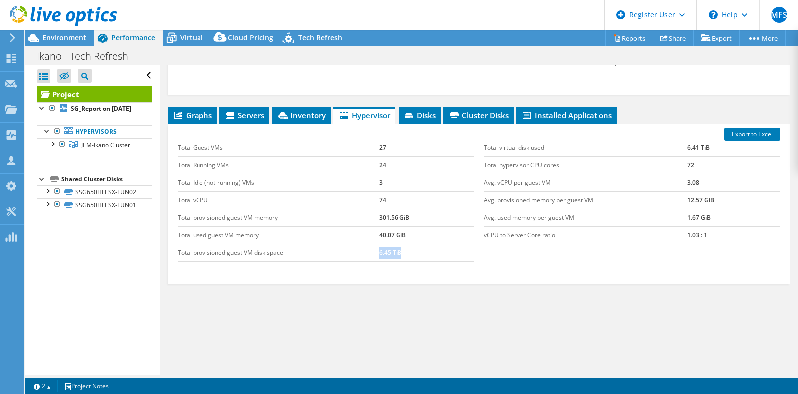
drag, startPoint x: 375, startPoint y: 249, endPoint x: 420, endPoint y: 249, distance: 44.9
click at [420, 249] on tr "Total provisioned guest VM disk space 6.45 TiB" at bounding box center [326, 251] width 296 height 17
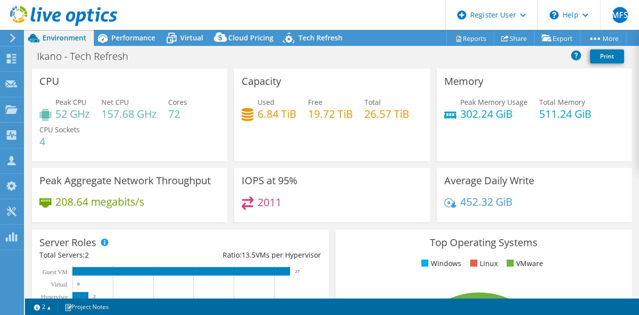
select select "USD"
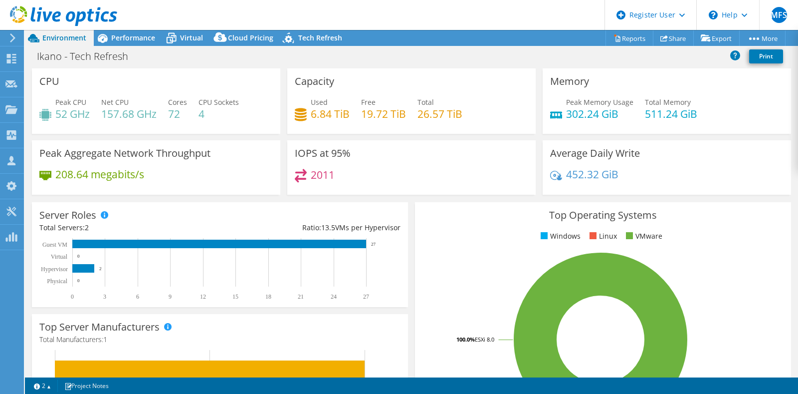
scroll to position [15, 0]
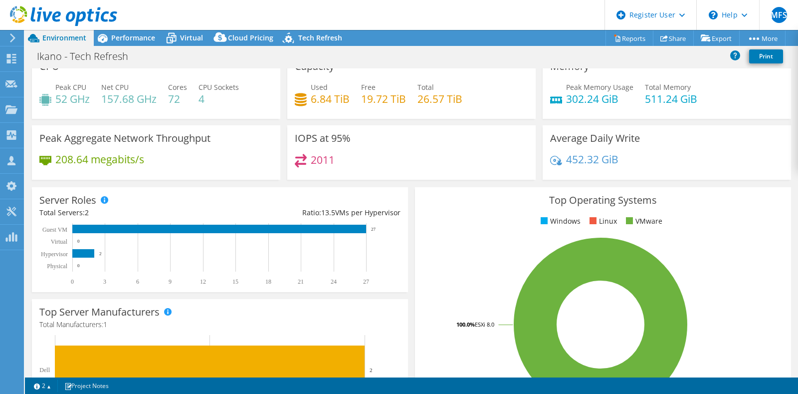
click at [71, 6] on icon at bounding box center [63, 16] width 107 height 20
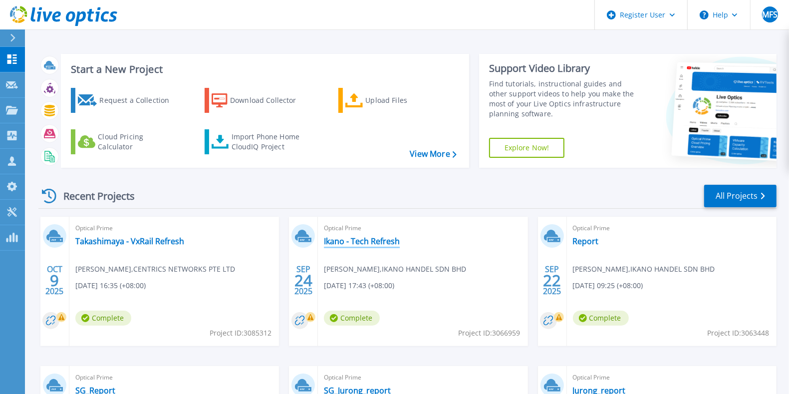
click at [353, 239] on link "Ikano - Tech Refresh" at bounding box center [362, 241] width 76 height 10
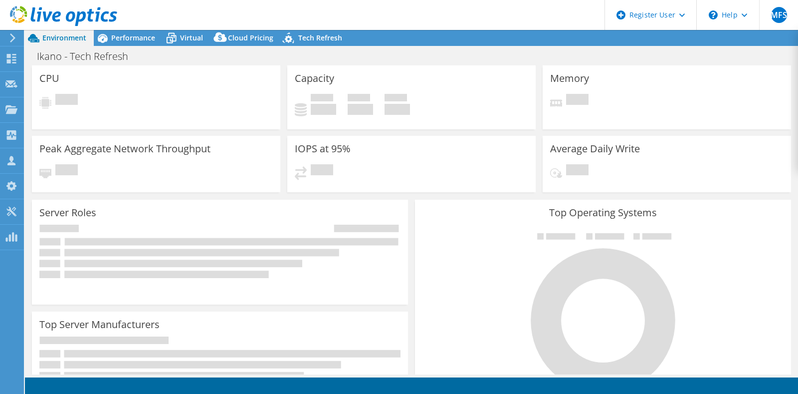
select select "USD"
